Goal: Information Seeking & Learning: Learn about a topic

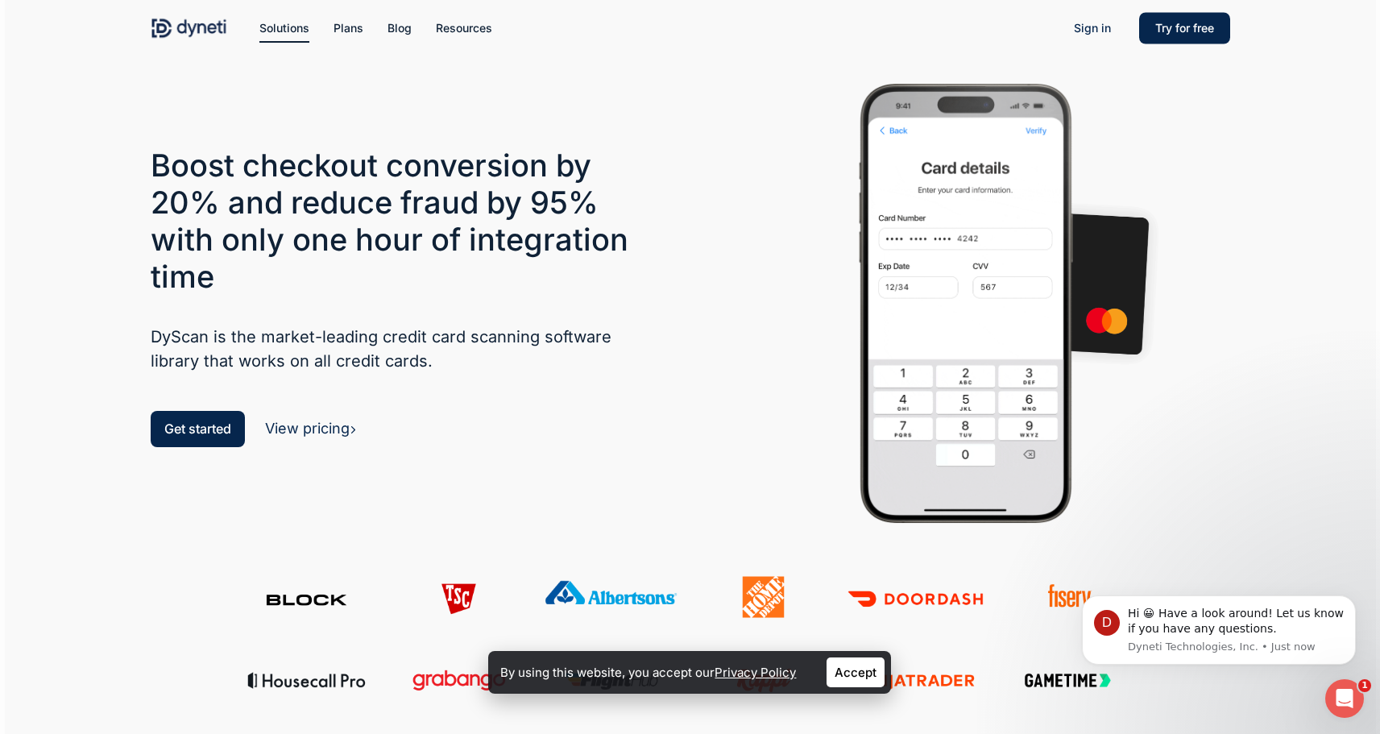
scroll to position [31, 0]
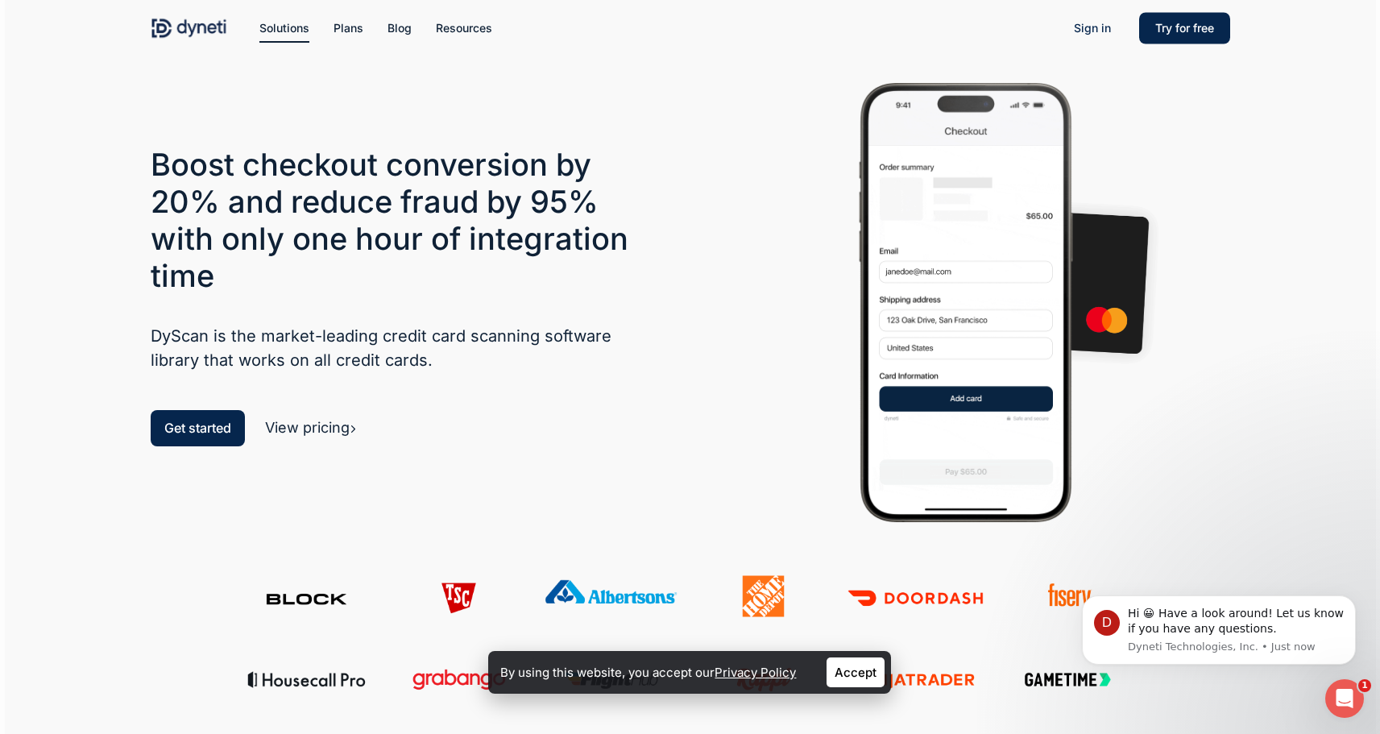
click at [334, 426] on link "View pricing" at bounding box center [311, 427] width 92 height 17
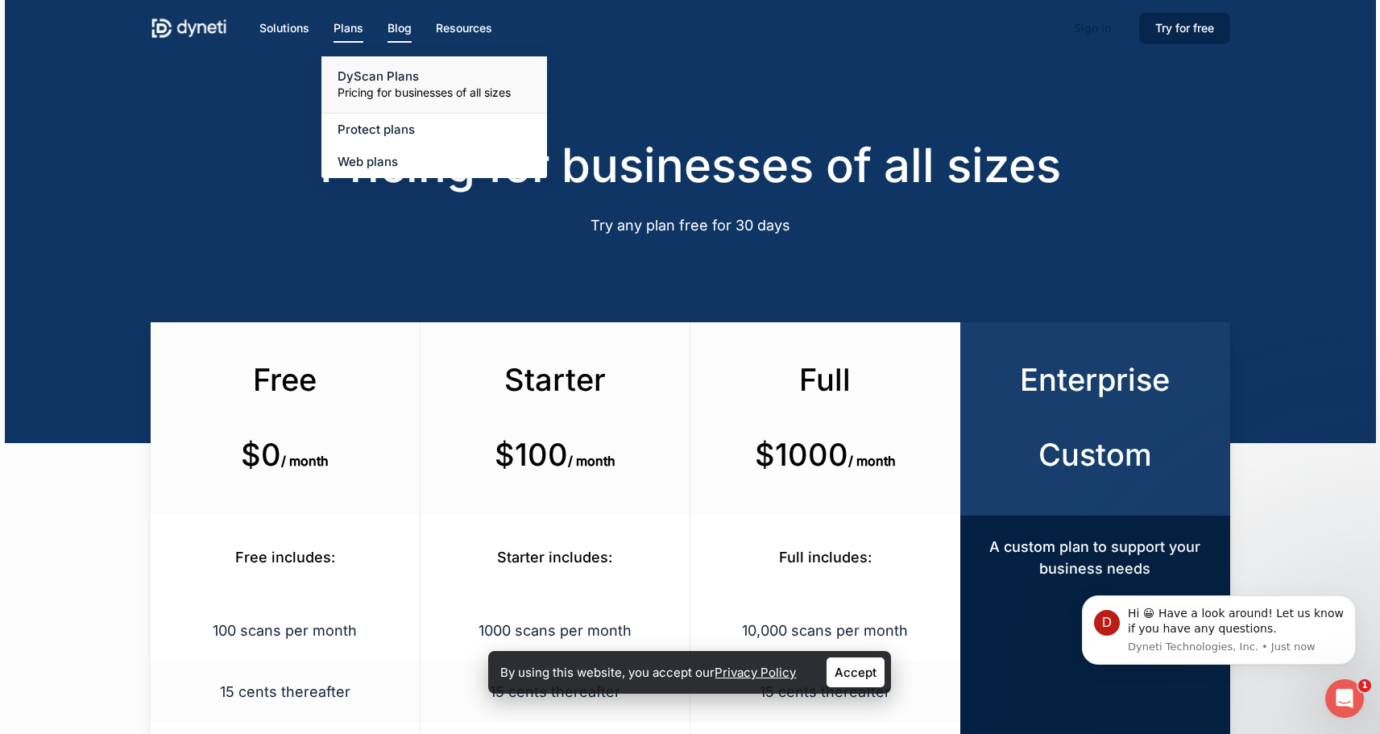
click at [393, 29] on span "Blog" at bounding box center [400, 28] width 24 height 14
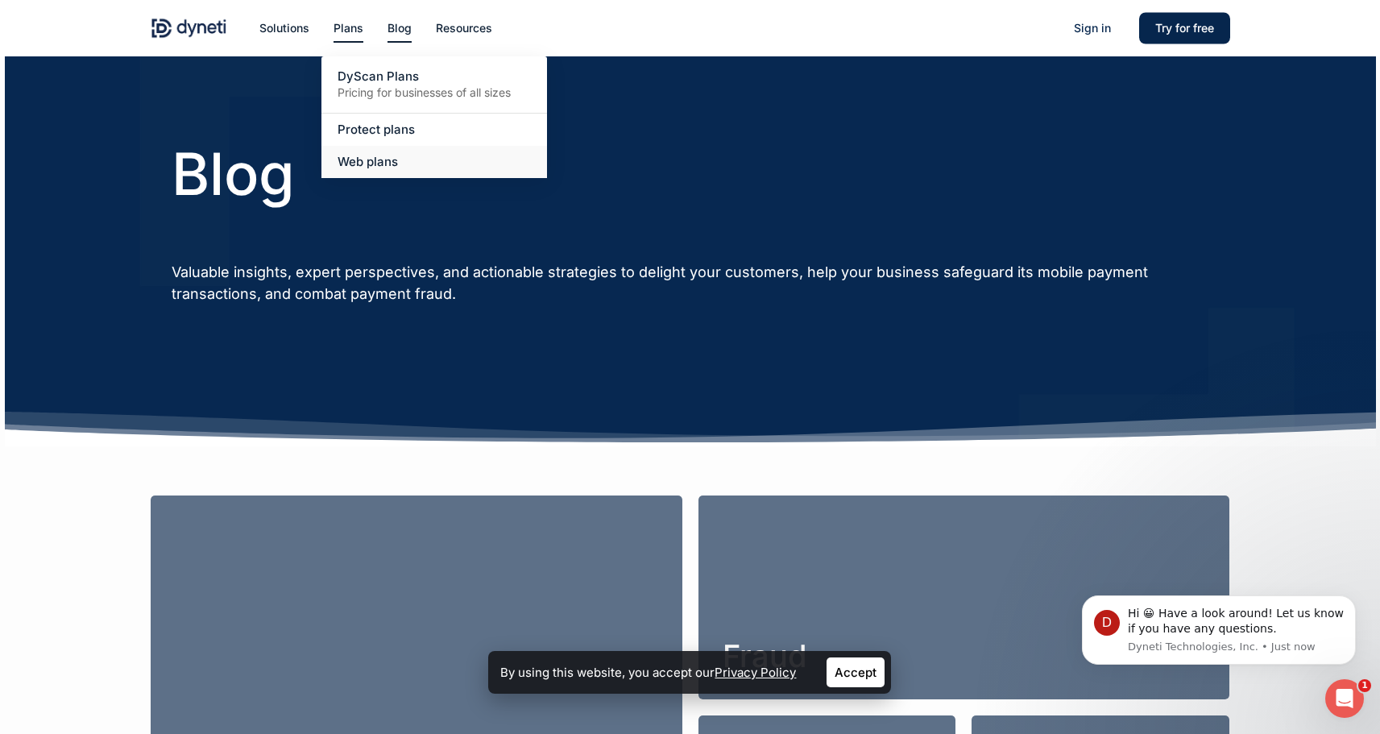
click at [379, 163] on span "Web plans" at bounding box center [368, 161] width 60 height 15
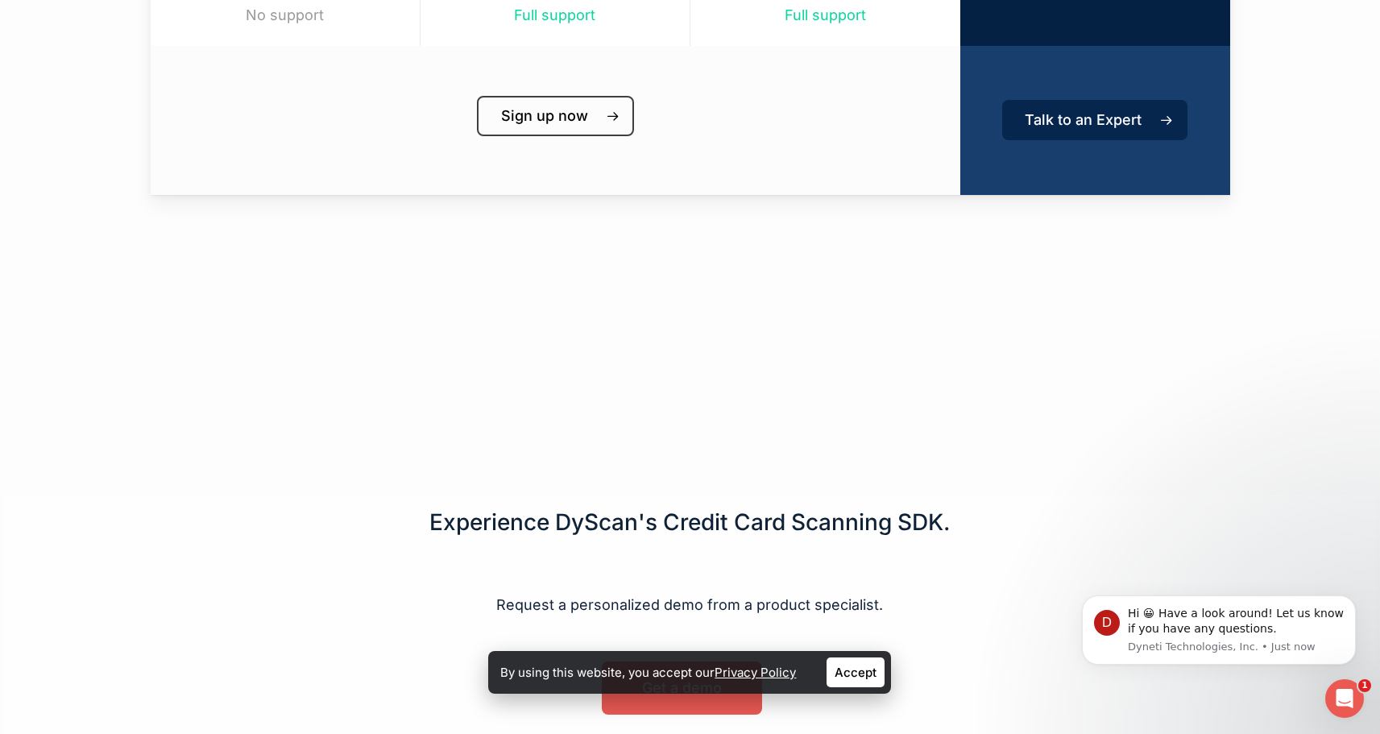
scroll to position [1097, 0]
